Goal: Information Seeking & Learning: Learn about a topic

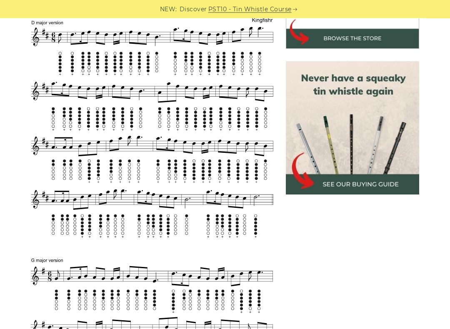
scroll to position [323, 0]
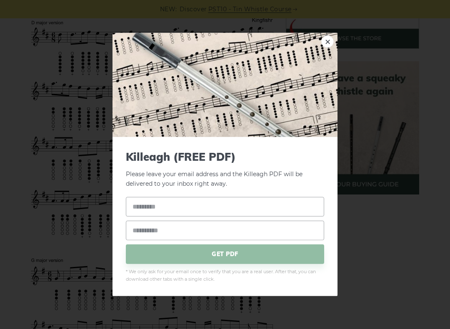
click at [399, 164] on div "× Killeagh (FREE PDF) Please leave your email address and the Killeagh PDF will…" at bounding box center [225, 164] width 450 height 329
click at [95, 236] on div "× Killeagh (FREE PDF) Please leave your email address and the Killeagh PDF will…" at bounding box center [225, 164] width 450 height 329
click at [209, 117] on img at bounding box center [225, 85] width 225 height 104
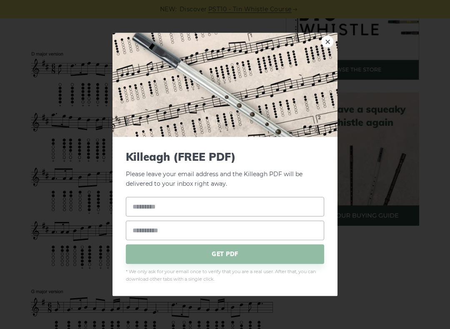
click at [401, 83] on div "× Killeagh (FREE PDF) Please leave your email address and the Killeagh PDF will…" at bounding box center [225, 164] width 450 height 329
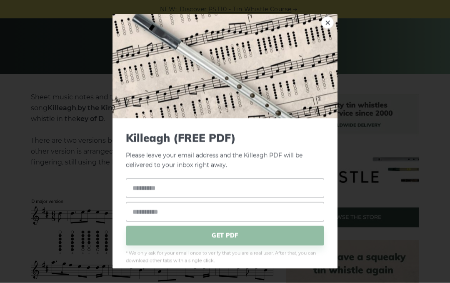
scroll to position [118, 0]
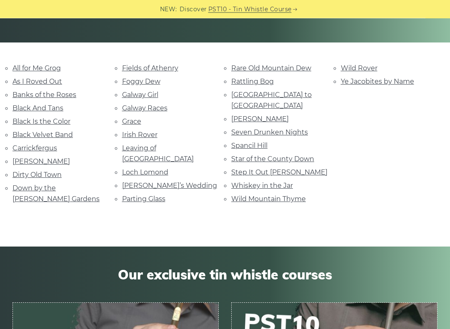
scroll to position [176, 0]
click at [170, 148] on link "Leaving of [GEOGRAPHIC_DATA]" at bounding box center [158, 153] width 72 height 19
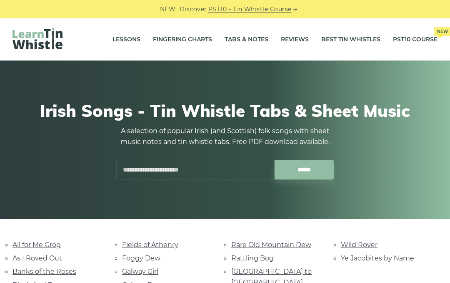
scroll to position [200, 0]
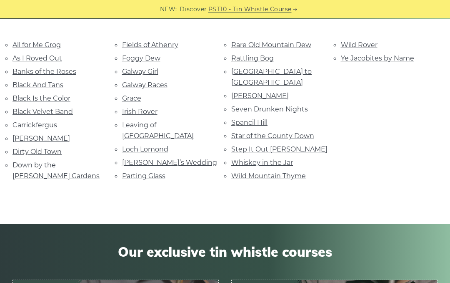
click at [165, 158] on link "[PERSON_NAME]’s Wedding" at bounding box center [169, 162] width 95 height 8
click at [278, 92] on link "[PERSON_NAME]" at bounding box center [260, 96] width 58 height 8
click at [271, 172] on link "Wild Mountain Thyme" at bounding box center [268, 176] width 75 height 8
click at [259, 118] on link "Spancil Hill" at bounding box center [249, 122] width 36 height 8
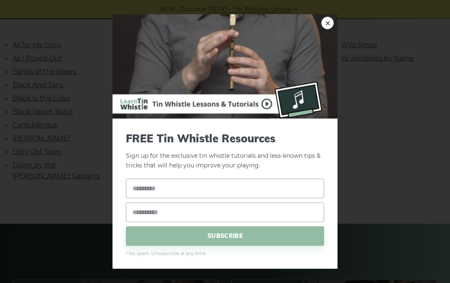
click at [325, 29] on link "×" at bounding box center [327, 23] width 13 height 13
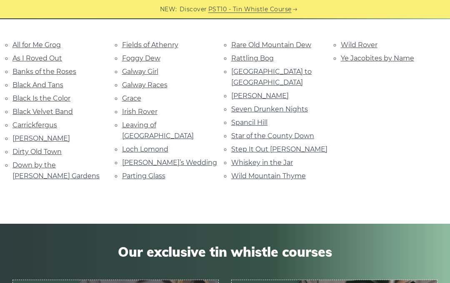
click at [364, 44] on link "Wild Rover" at bounding box center [359, 45] width 37 height 8
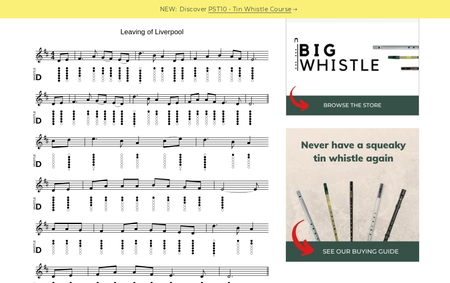
scroll to position [256, 0]
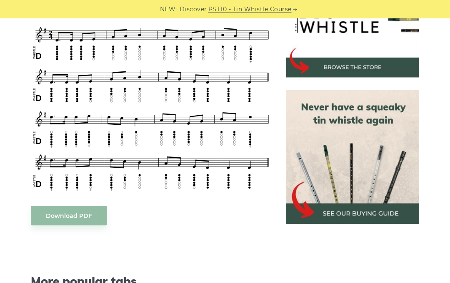
scroll to position [293, 0]
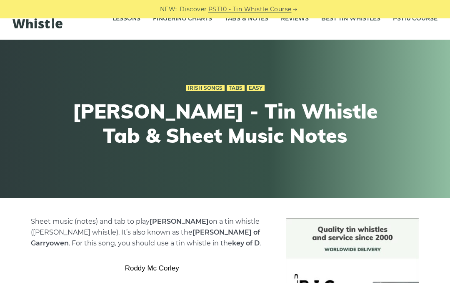
scroll to position [13, 0]
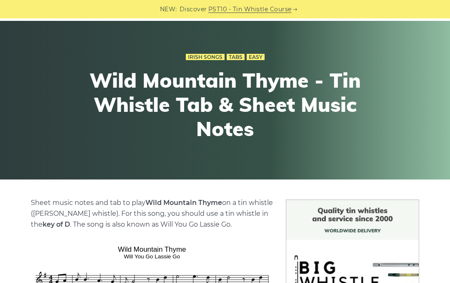
scroll to position [28, 0]
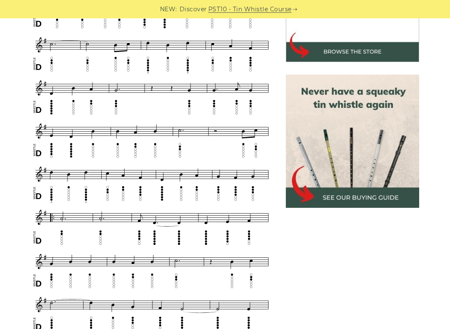
scroll to position [310, 0]
